Goal: Transaction & Acquisition: Purchase product/service

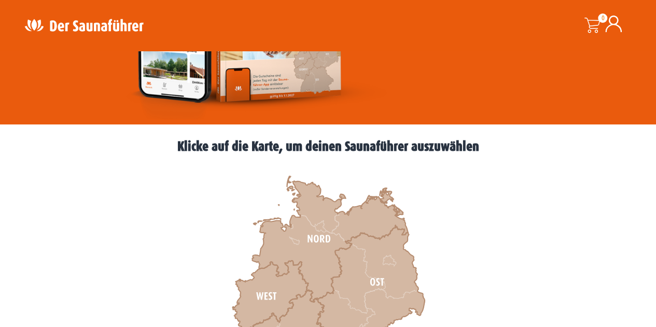
scroll to position [259, 0]
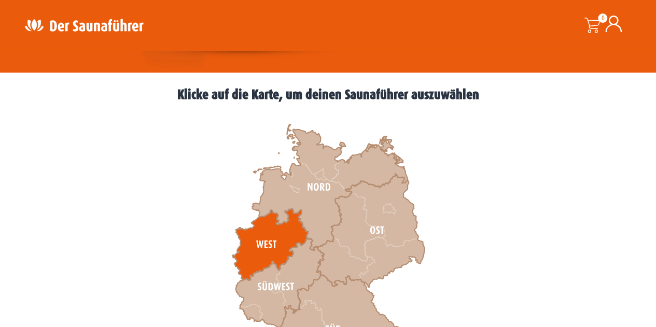
click at [270, 225] on icon at bounding box center [270, 245] width 76 height 72
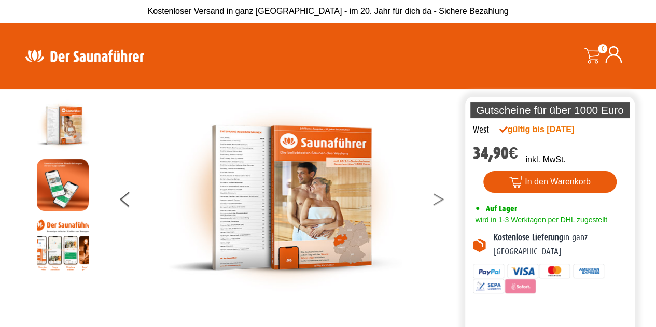
click at [442, 197] on button at bounding box center [445, 201] width 26 height 26
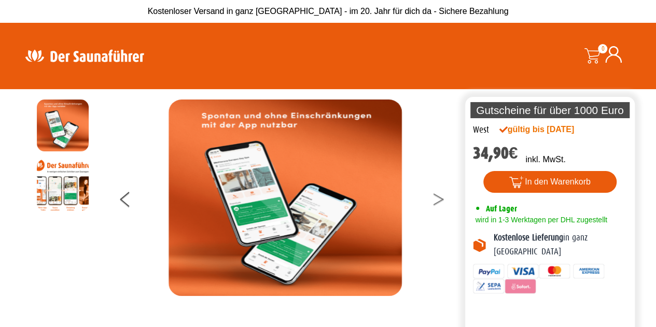
click at [442, 197] on button at bounding box center [445, 201] width 26 height 26
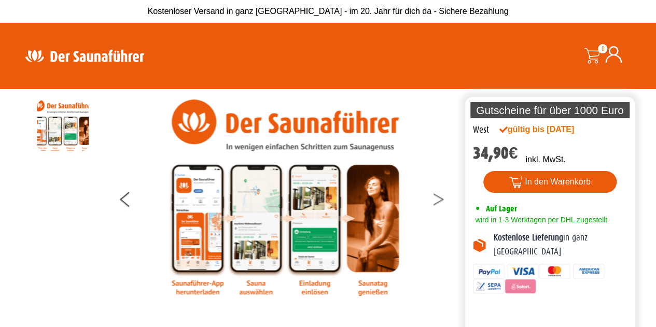
click at [442, 197] on button at bounding box center [445, 201] width 26 height 26
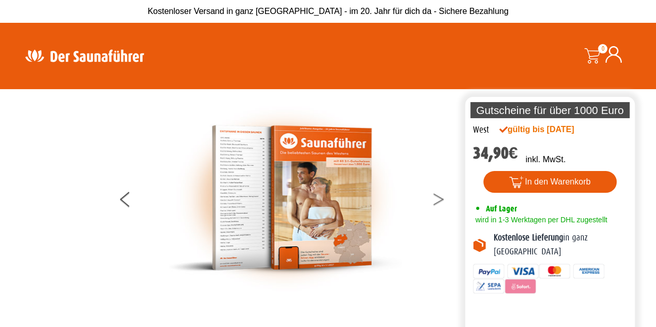
click at [442, 197] on button at bounding box center [445, 201] width 26 height 26
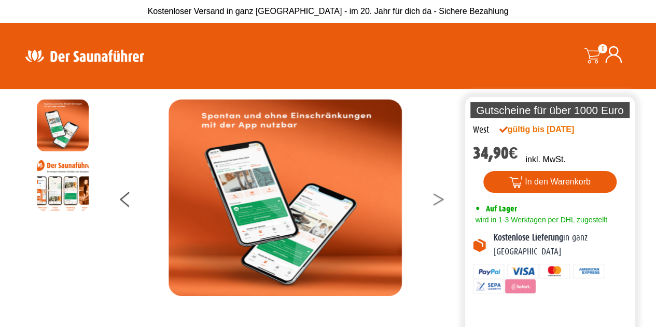
click at [442, 197] on button at bounding box center [445, 201] width 26 height 26
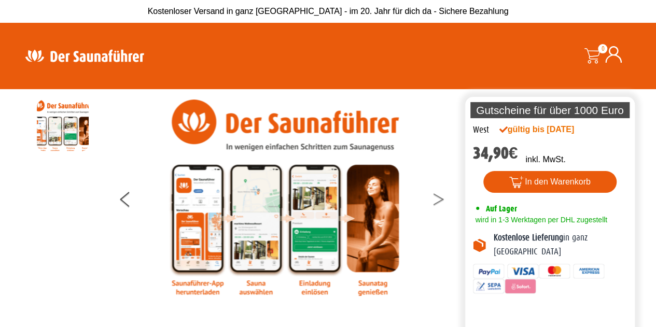
click at [442, 197] on button at bounding box center [445, 201] width 26 height 26
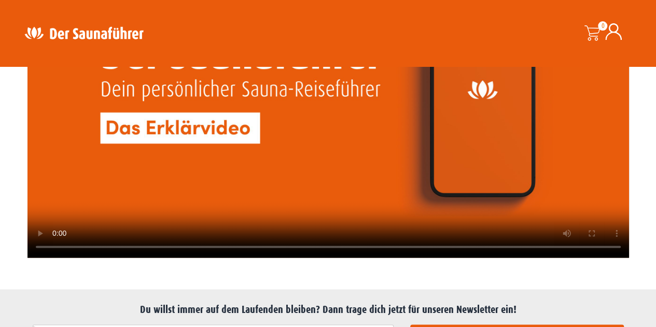
scroll to position [2541, 0]
